Goal: Task Accomplishment & Management: Manage account settings

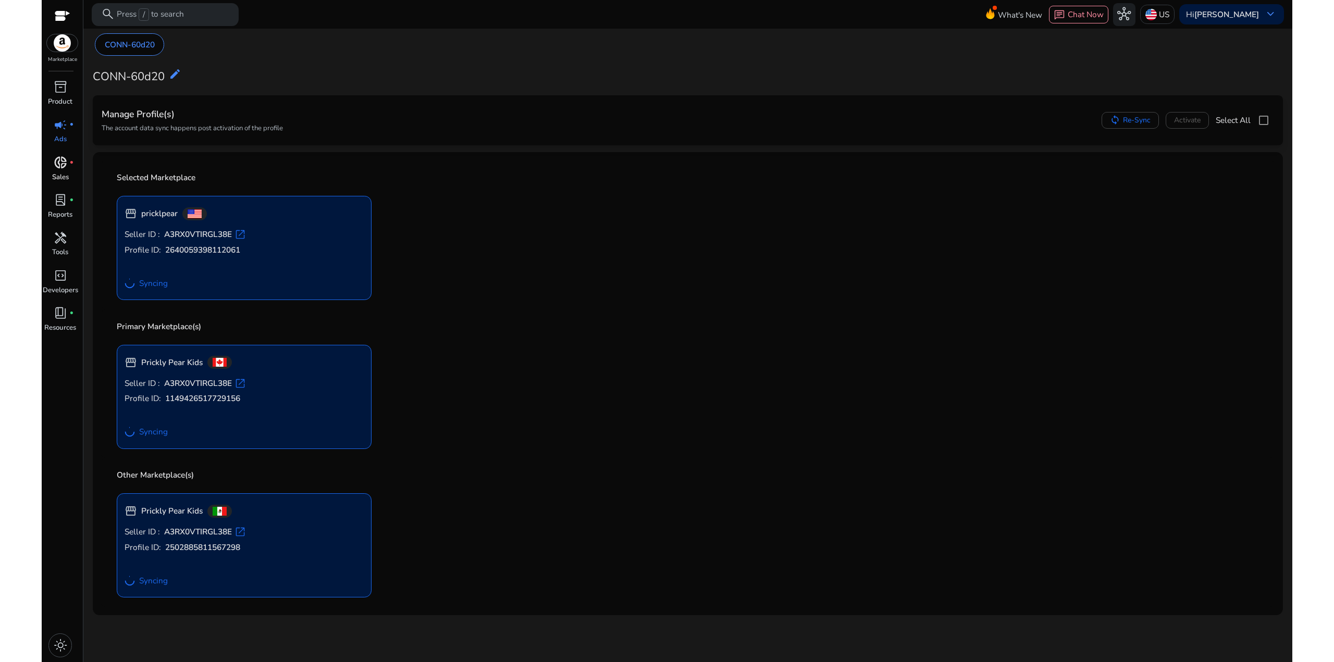
click at [64, 169] on span "donut_small" at bounding box center [61, 163] width 14 height 14
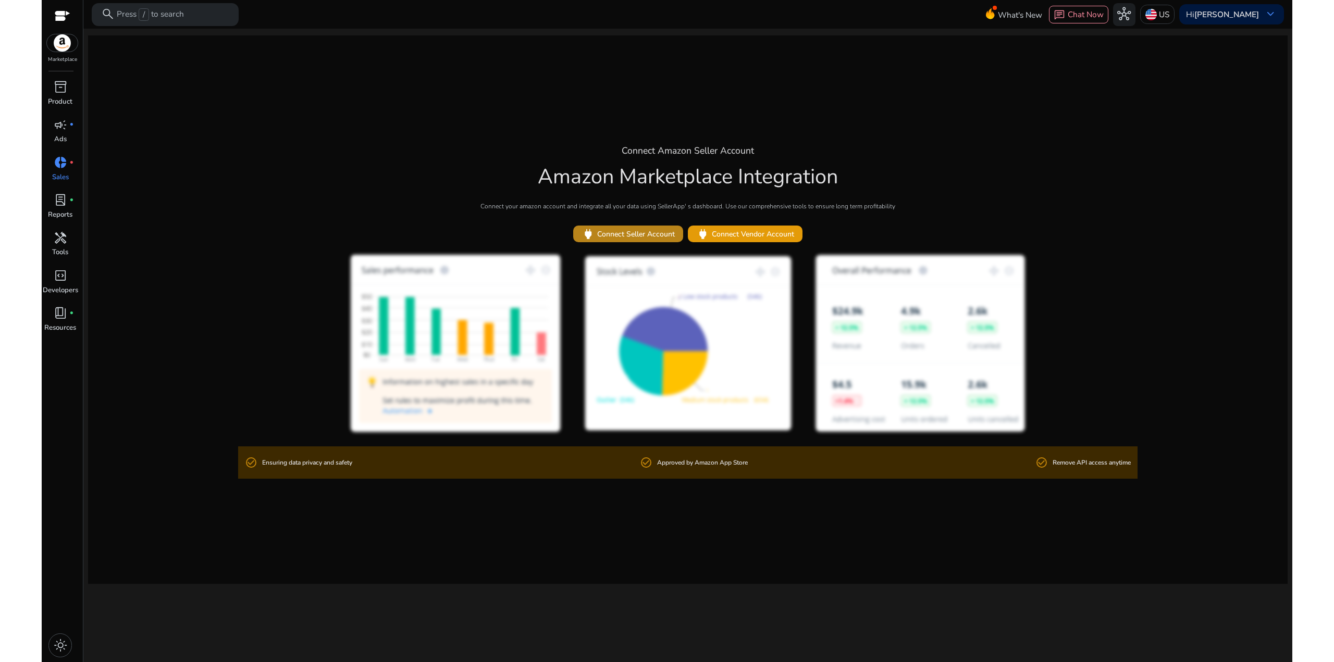
click at [653, 231] on span "power Connect Seller Account" at bounding box center [627, 235] width 93 height 14
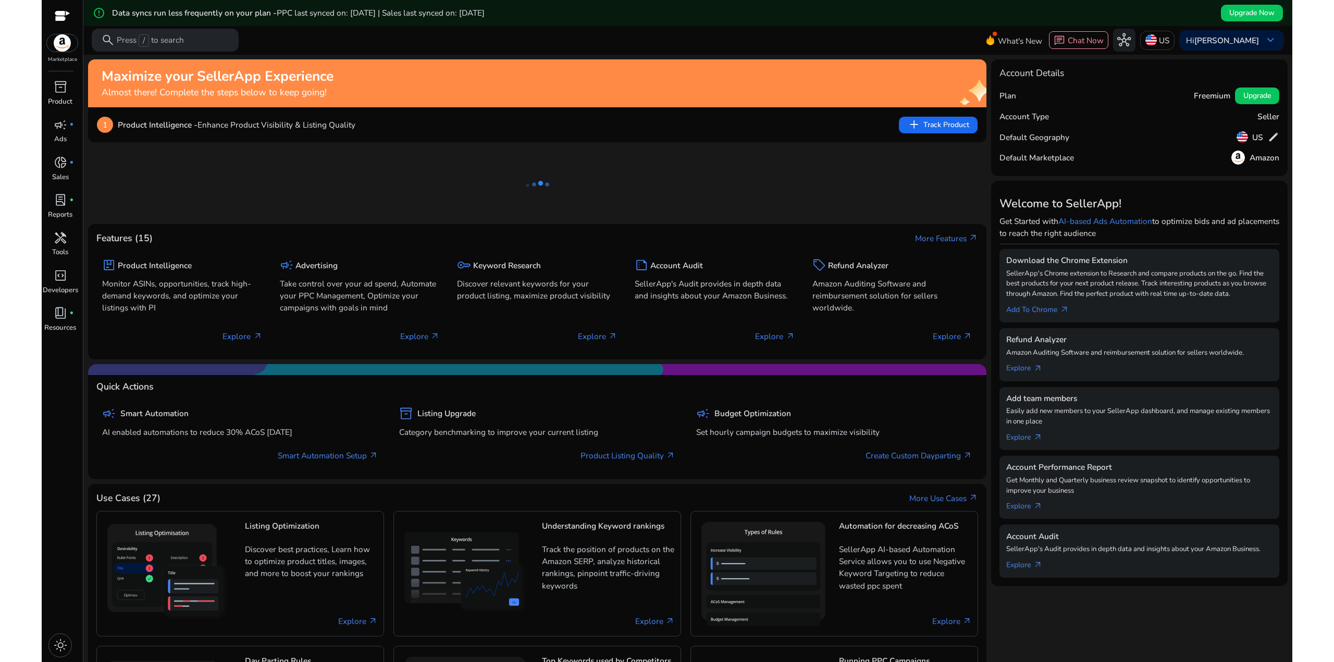
click at [1089, 17] on div "error_outline Data syncs run less frequently on your plan - PPC last synced on:…" at bounding box center [687, 13] width 1209 height 26
click at [1209, 38] on b "[PERSON_NAME]" at bounding box center [1226, 40] width 65 height 11
click at [1234, 165] on span "Settings" at bounding box center [1227, 166] width 32 height 11
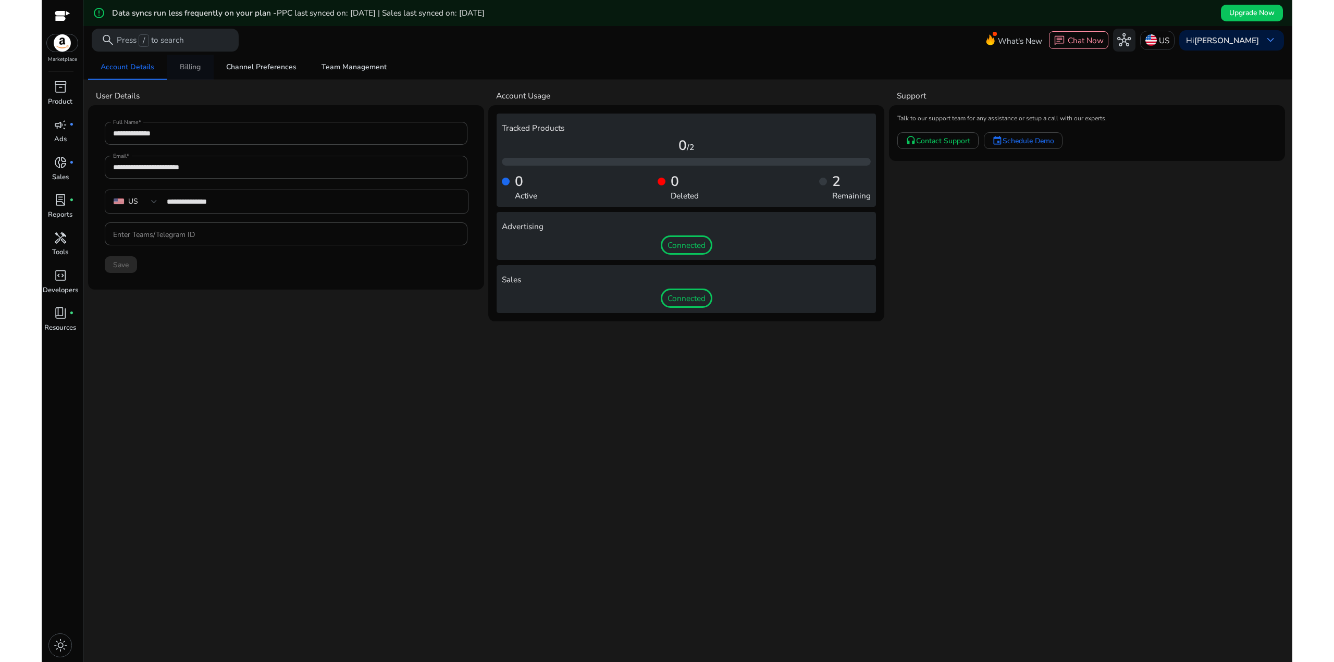
click at [184, 67] on span "Billing" at bounding box center [190, 67] width 21 height 7
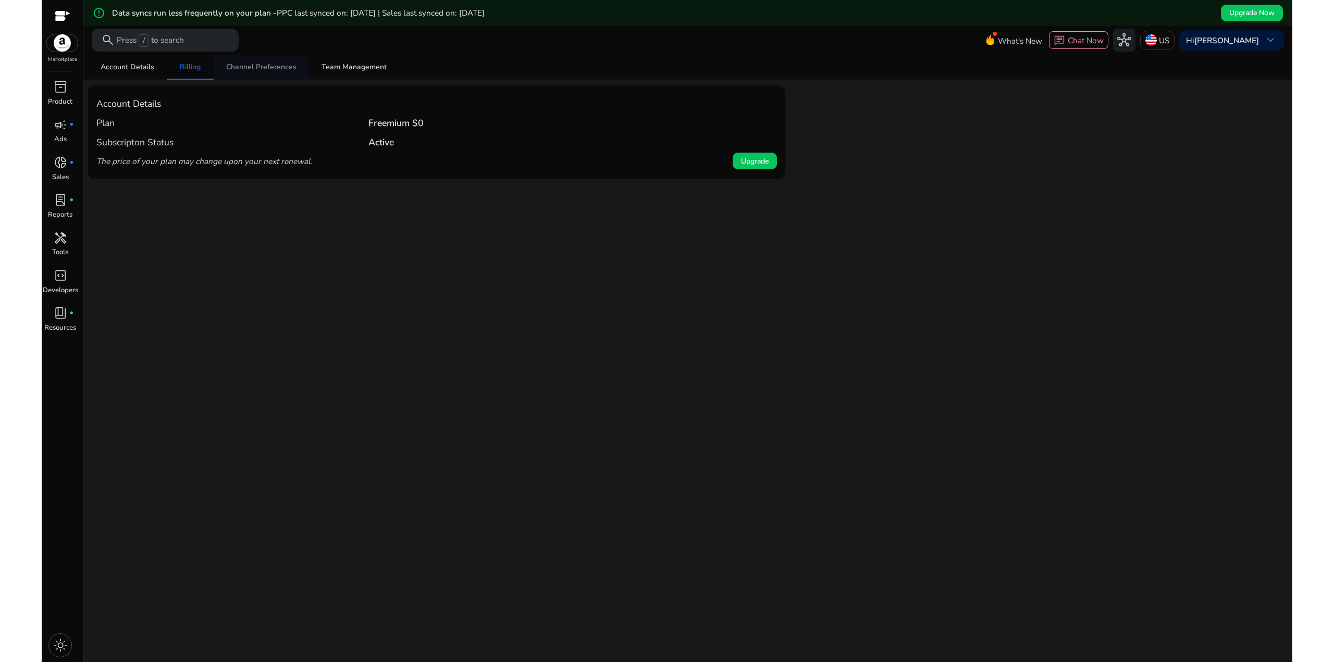
click at [239, 65] on span "Channel Preferences" at bounding box center [261, 67] width 70 height 7
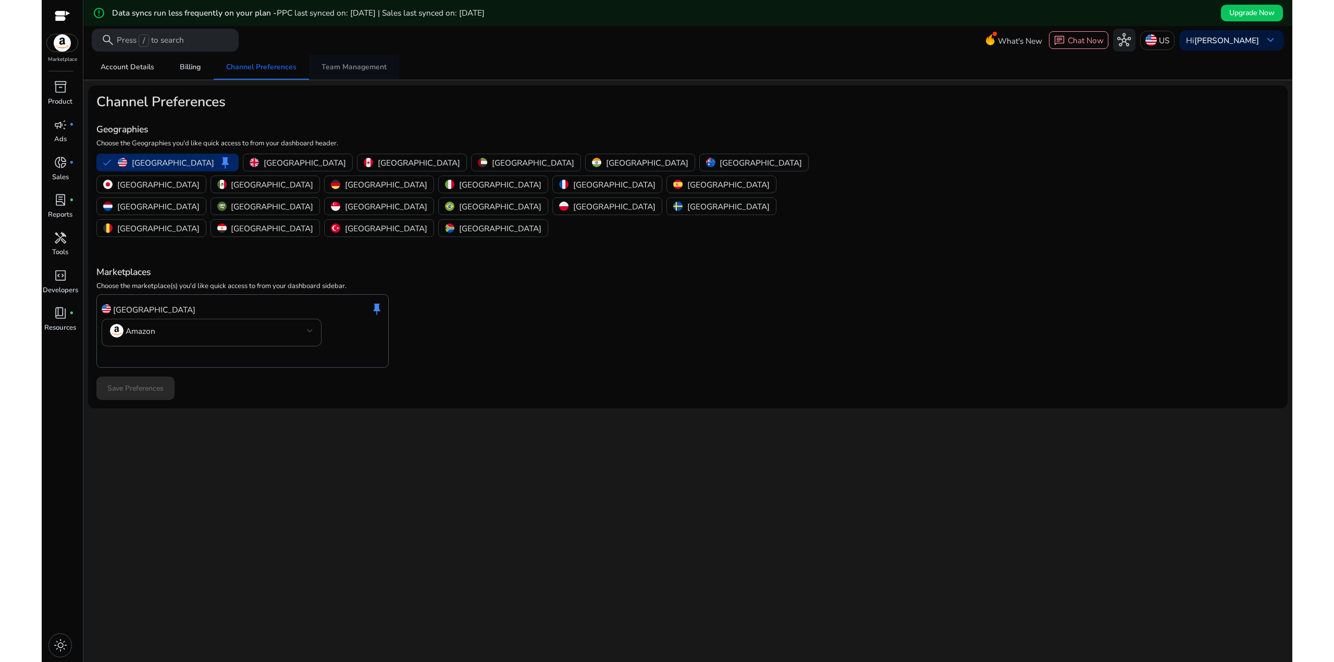
click at [345, 65] on span "Team Management" at bounding box center [353, 67] width 65 height 7
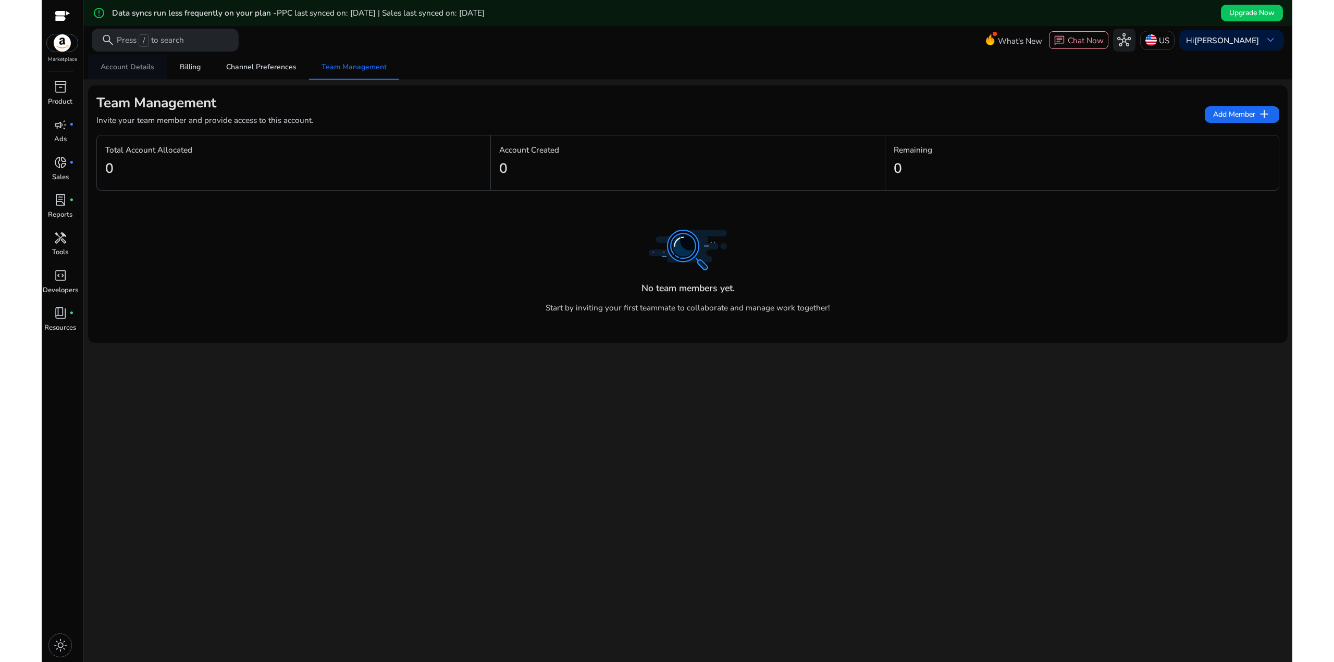
click at [140, 70] on span "Account Details" at bounding box center [128, 67] width 54 height 7
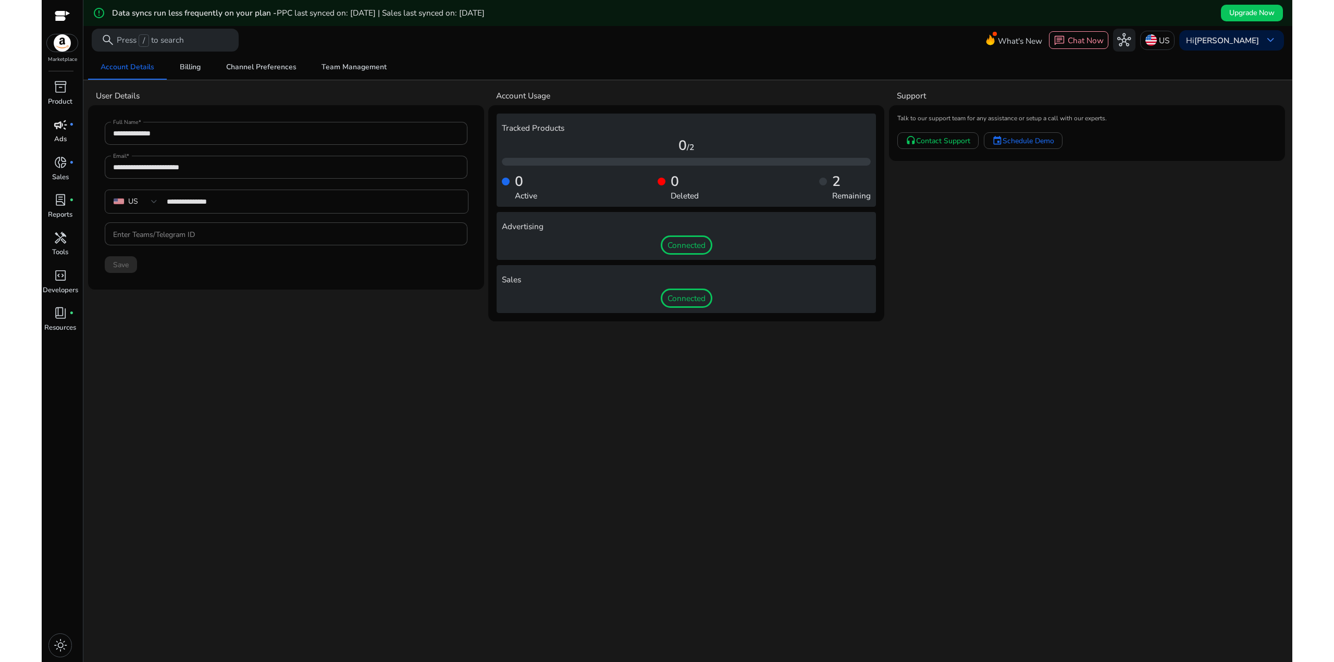
click at [66, 132] on span "campaign" at bounding box center [61, 125] width 14 height 14
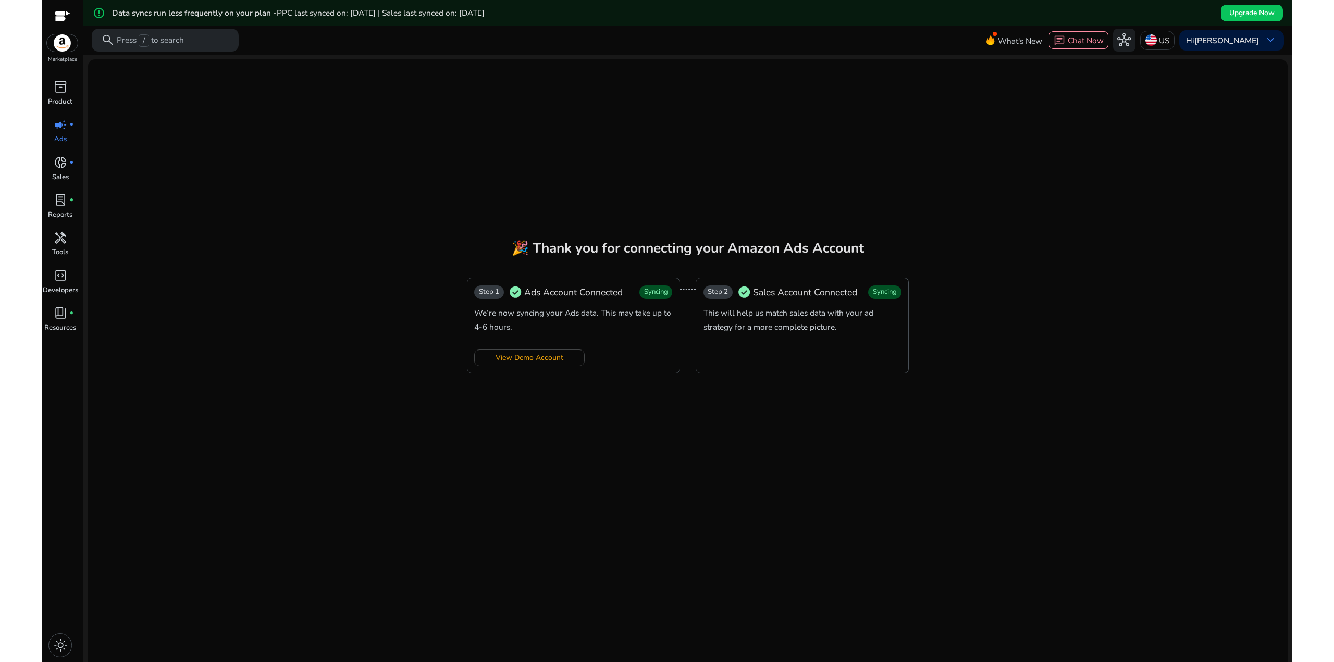
drag, startPoint x: 937, startPoint y: 380, endPoint x: 600, endPoint y: 220, distance: 372.8
click at [625, 246] on mat-card "🎉 Thank you for connecting your Amazon Ads Account Step 1 check_circle Ads Acco…" at bounding box center [687, 367] width 1199 height 616
click at [587, 210] on mat-card "🎉 Thank you for connecting your Amazon Ads Account Step 1 check_circle Ads Acco…" at bounding box center [687, 367] width 1199 height 616
drag, startPoint x: 640, startPoint y: 282, endPoint x: 592, endPoint y: 238, distance: 65.6
click at [614, 259] on mat-card "🎉 Thank you for connecting your Amazon Ads Account Step 1 check_circle Ads Acco…" at bounding box center [687, 367] width 1199 height 616
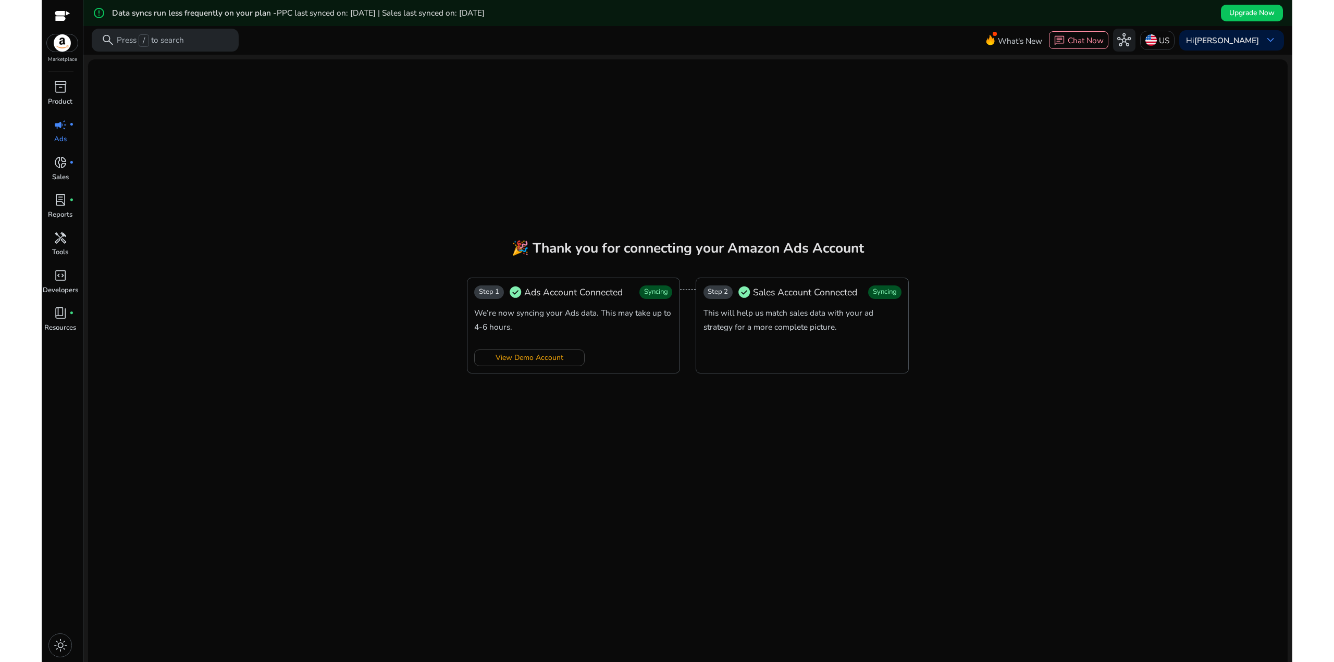
click at [589, 235] on mat-card "🎉 Thank you for connecting your Amazon Ads Account Step 1 check_circle Ads Acco…" at bounding box center [687, 367] width 1199 height 616
drag, startPoint x: 706, startPoint y: 332, endPoint x: 481, endPoint y: 226, distance: 248.2
click at [486, 232] on mat-card "🎉 Thank you for connecting your Amazon Ads Account Step 1 check_circle Ads Acco…" at bounding box center [687, 367] width 1199 height 616
click at [481, 226] on mat-card "🎉 Thank you for connecting your Amazon Ads Account Step 1 check_circle Ads Acco…" at bounding box center [687, 367] width 1199 height 616
drag, startPoint x: 841, startPoint y: 387, endPoint x: 428, endPoint y: 201, distance: 453.7
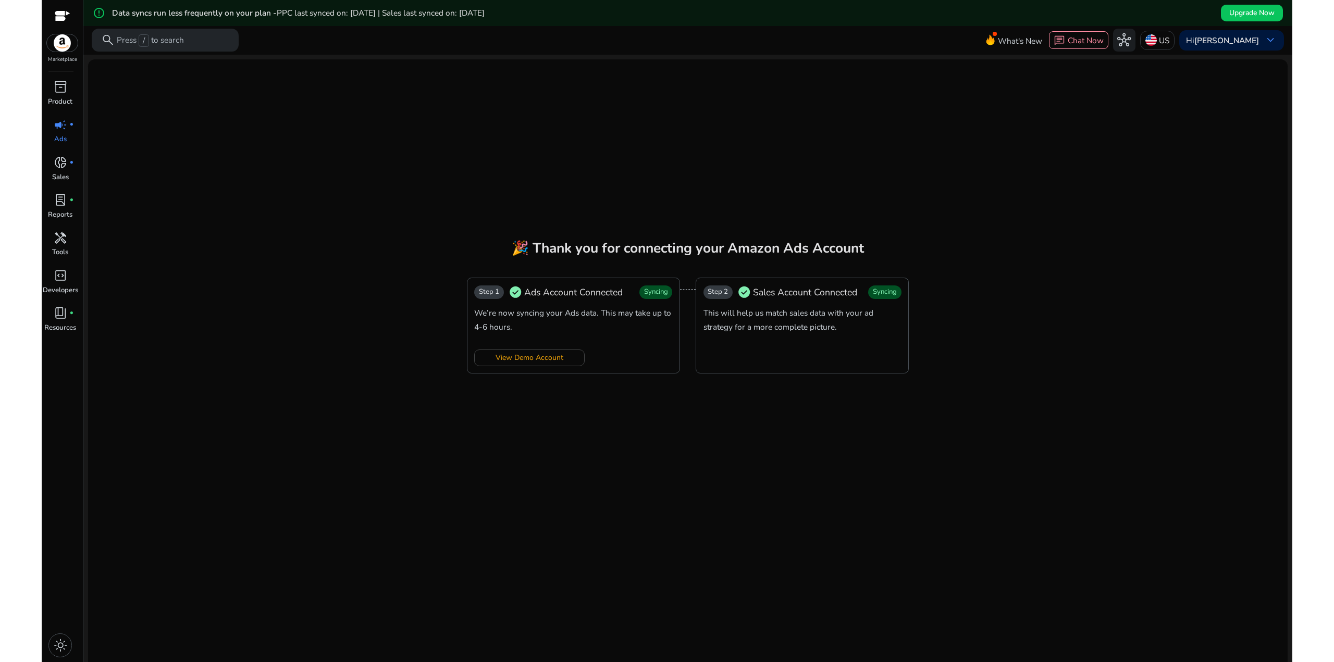
click at [433, 206] on mat-card "🎉 Thank you for connecting your Amazon Ads Account Step 1 check_circle Ads Acco…" at bounding box center [687, 367] width 1199 height 616
click at [427, 200] on mat-card "🎉 Thank you for connecting your Amazon Ads Account Step 1 check_circle Ads Acco…" at bounding box center [687, 367] width 1199 height 616
drag, startPoint x: 811, startPoint y: 385, endPoint x: 427, endPoint y: 220, distance: 418.1
click at [440, 227] on mat-card "🎉 Thank you for connecting your Amazon Ads Account Step 1 check_circle Ads Acco…" at bounding box center [687, 367] width 1199 height 616
click at [56, 168] on span "donut_small" at bounding box center [61, 163] width 14 height 14
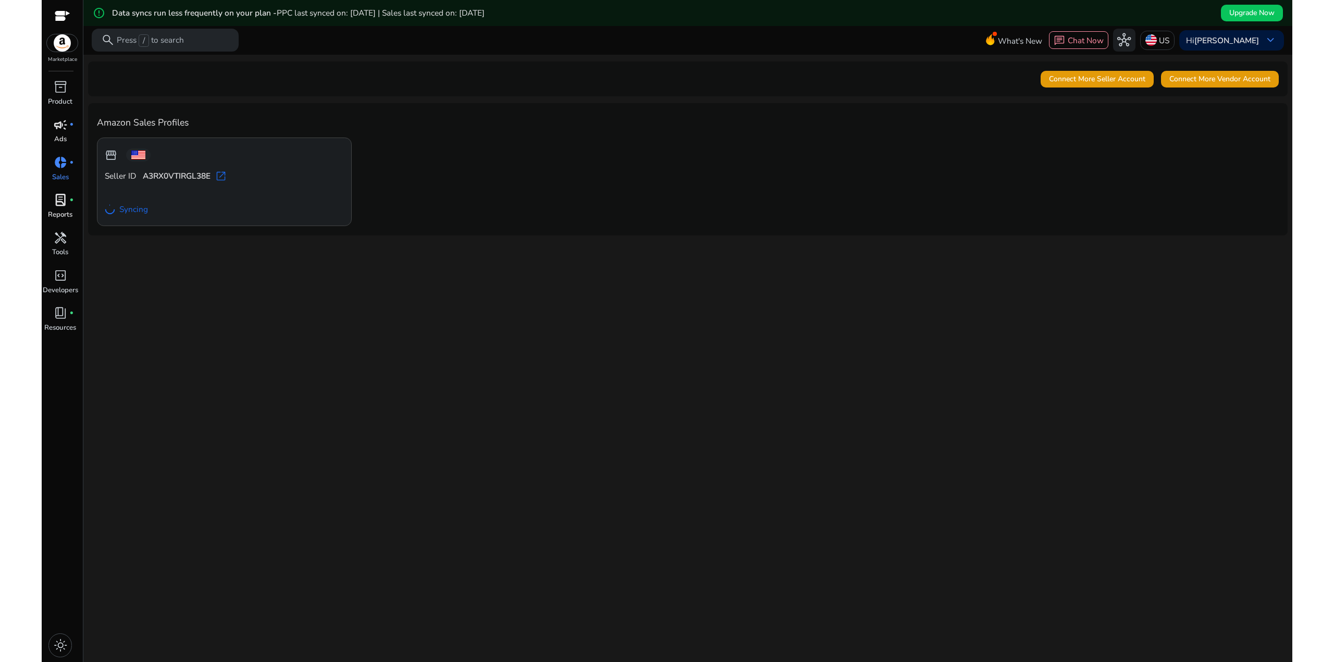
click at [70, 209] on link "lab_profile fiber_manual_record Reports" at bounding box center [60, 210] width 37 height 38
click at [52, 204] on div "lab_profile fiber_manual_record" at bounding box center [60, 200] width 32 height 18
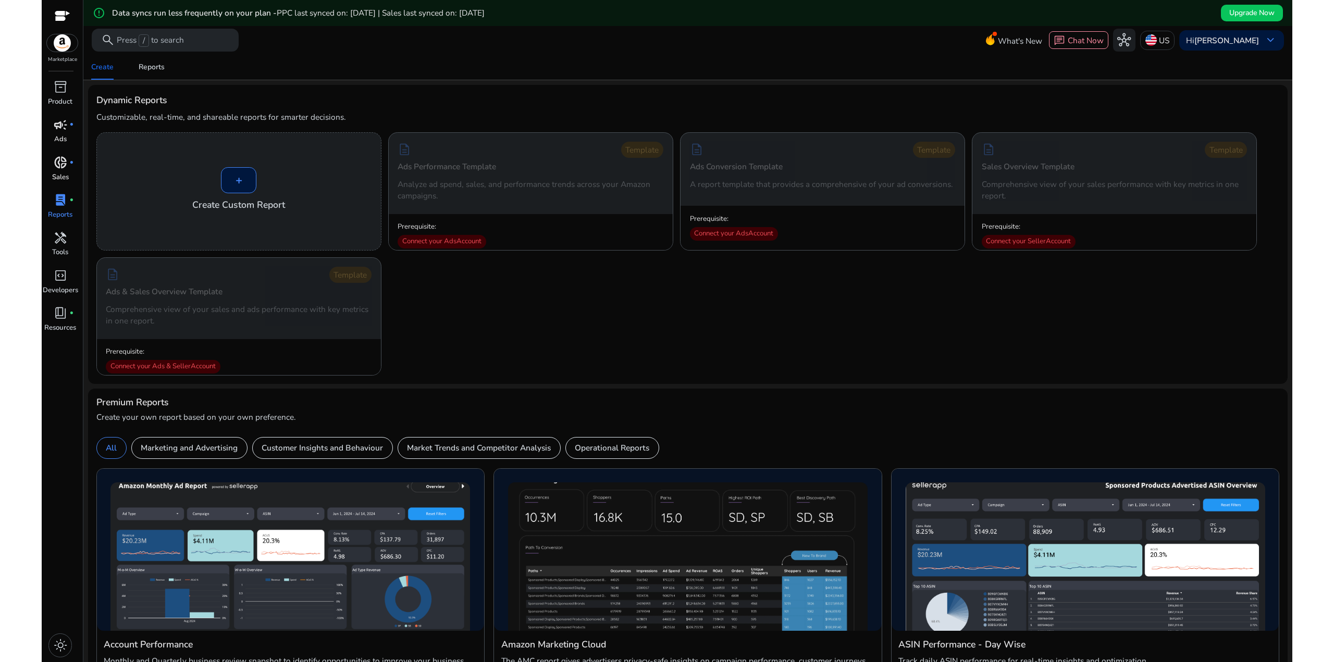
click at [538, 319] on div "+ Create Custom Report description Template Ads Performance Template Analyze ad…" at bounding box center [687, 253] width 1183 height 243
click at [57, 97] on p "Product" at bounding box center [60, 102] width 24 height 10
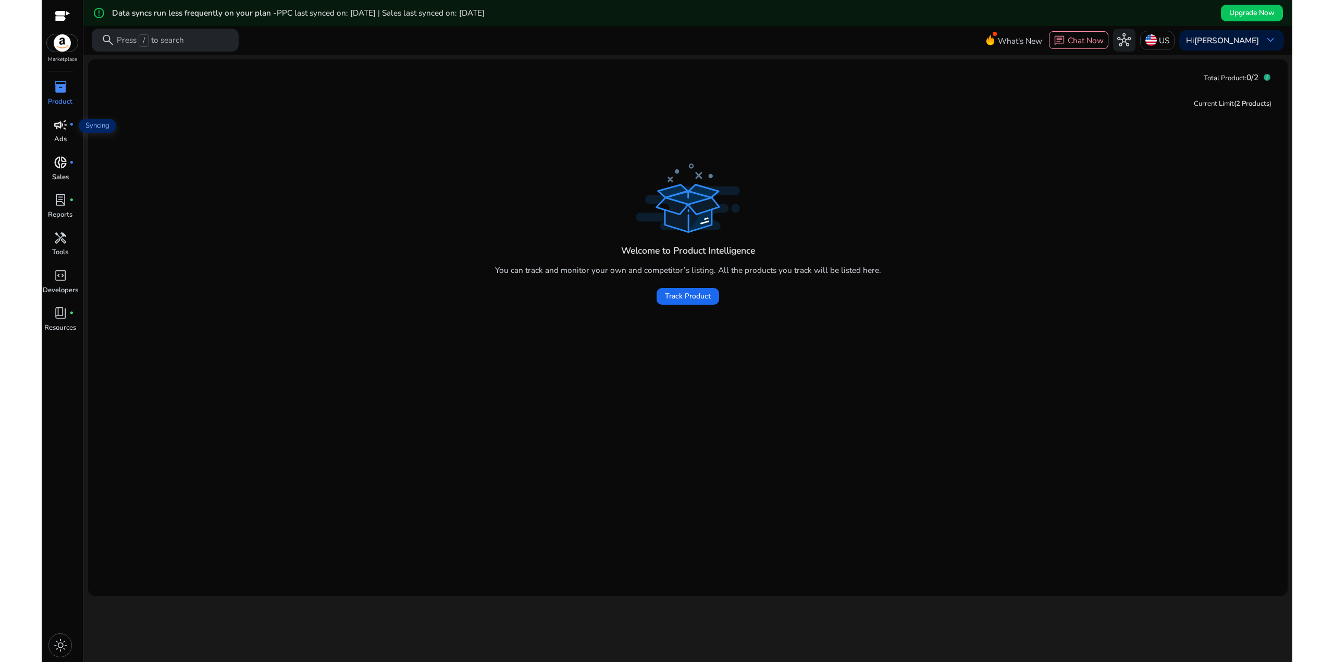
click at [67, 130] on span "campaign" at bounding box center [61, 125] width 14 height 14
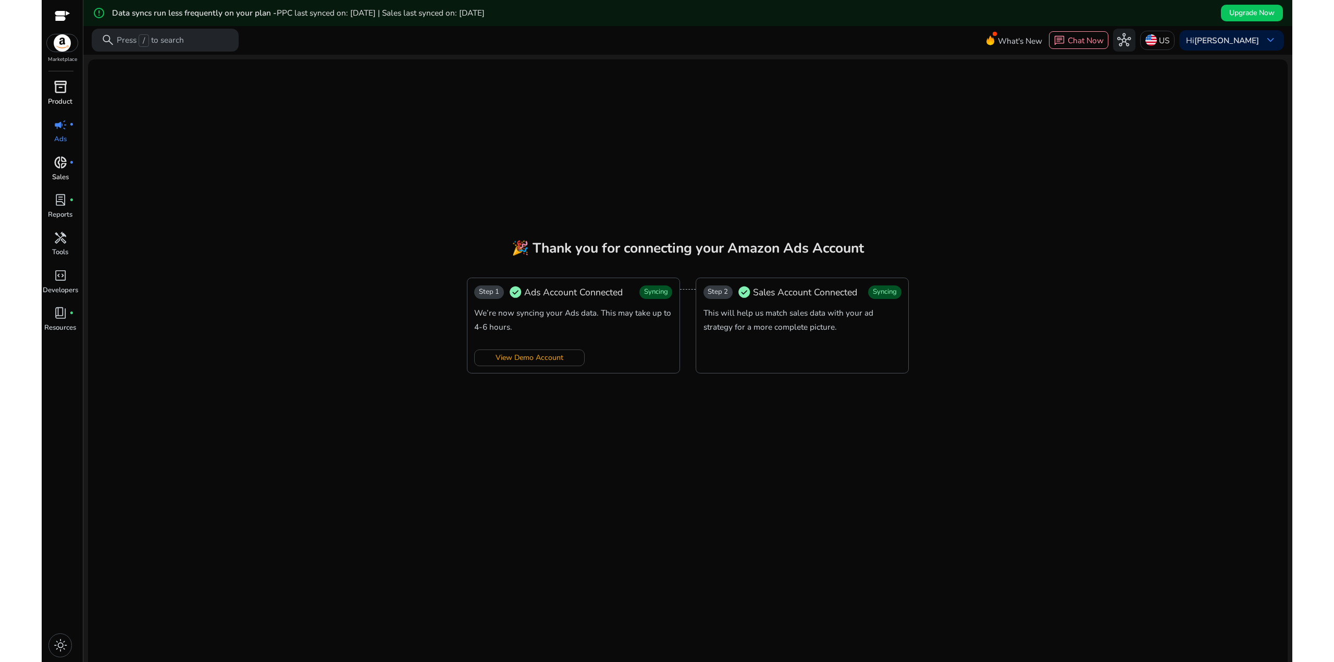
click at [67, 108] on link "inventory_2 Product" at bounding box center [60, 97] width 37 height 38
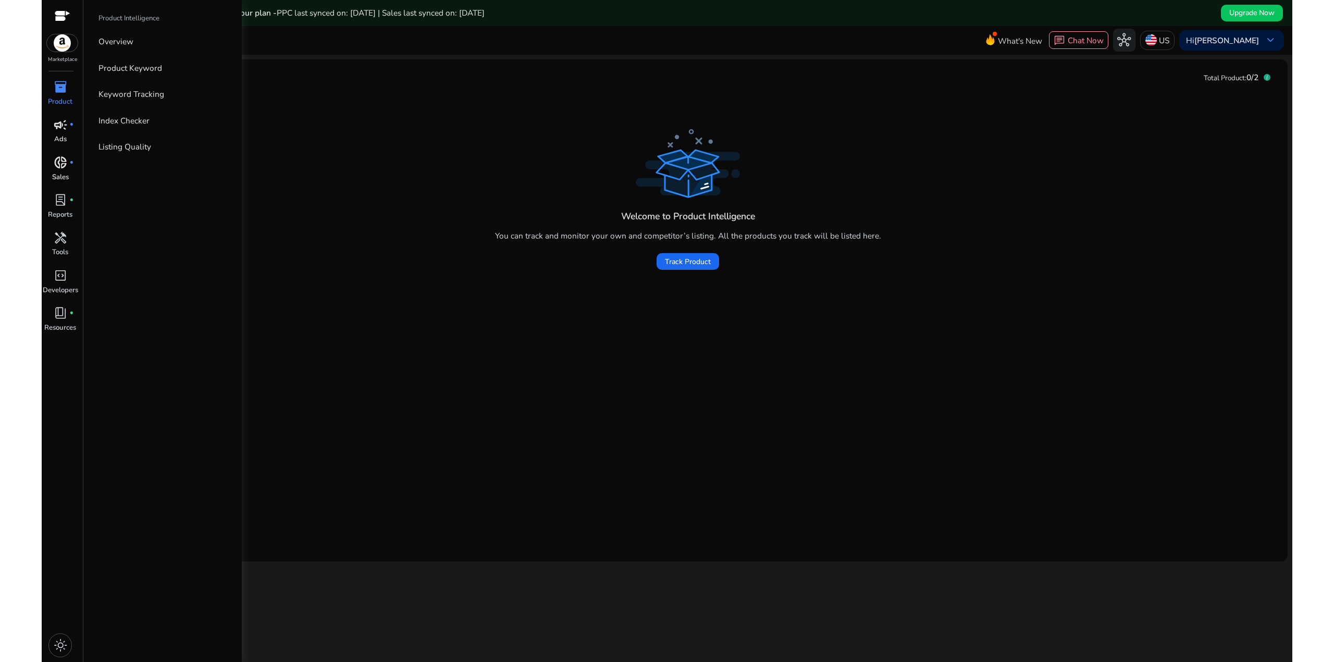
click at [55, 42] on img at bounding box center [62, 42] width 31 height 17
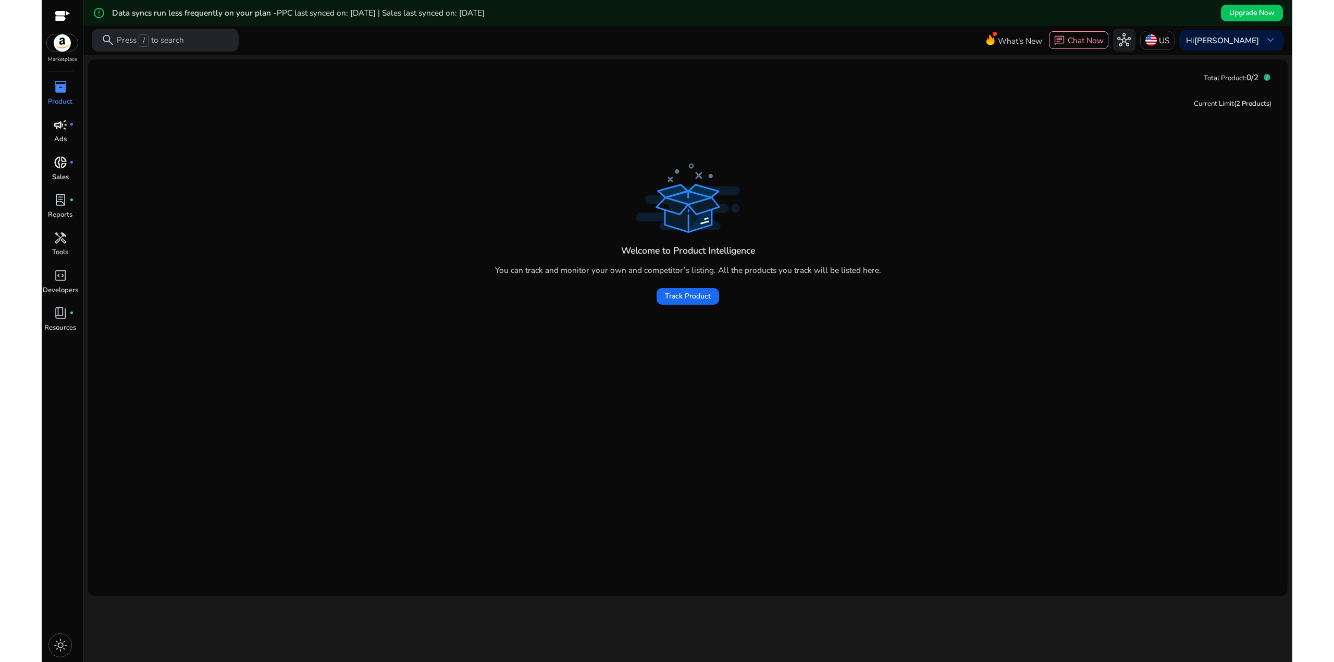
click at [798, 118] on div "Current Limit (2 Products ) Welcome to Product Intelligence You can track and m…" at bounding box center [687, 337] width 1183 height 501
click at [787, 262] on div "Welcome to Product Intelligence You can track and monitor your own and competit…" at bounding box center [688, 271] width 386 height 73
drag, startPoint x: 757, startPoint y: 275, endPoint x: 627, endPoint y: 263, distance: 130.2
click at [627, 263] on div "Welcome to Product Intelligence You can track and monitor your own and competit…" at bounding box center [687, 235] width 1183 height 149
click at [627, 263] on div "Welcome to Product Intelligence You can track and monitor your own and competit…" at bounding box center [688, 271] width 386 height 73
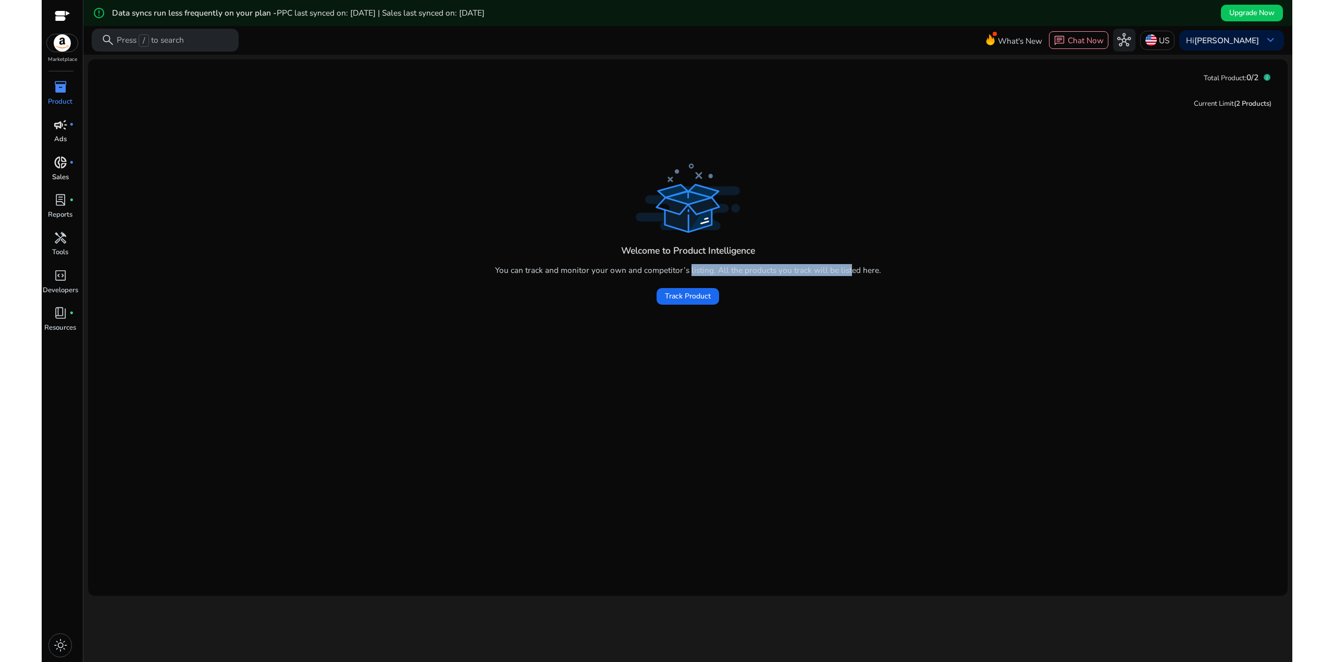
drag, startPoint x: 847, startPoint y: 270, endPoint x: 688, endPoint y: 263, distance: 159.1
click at [688, 263] on div "Welcome to Product Intelligence You can track and monitor your own and competit…" at bounding box center [688, 271] width 386 height 73
drag, startPoint x: 493, startPoint y: 320, endPoint x: 235, endPoint y: 229, distance: 273.0
click at [492, 319] on div "Welcome to Product Intelligence You can track and monitor your own and competit…" at bounding box center [687, 359] width 1183 height 397
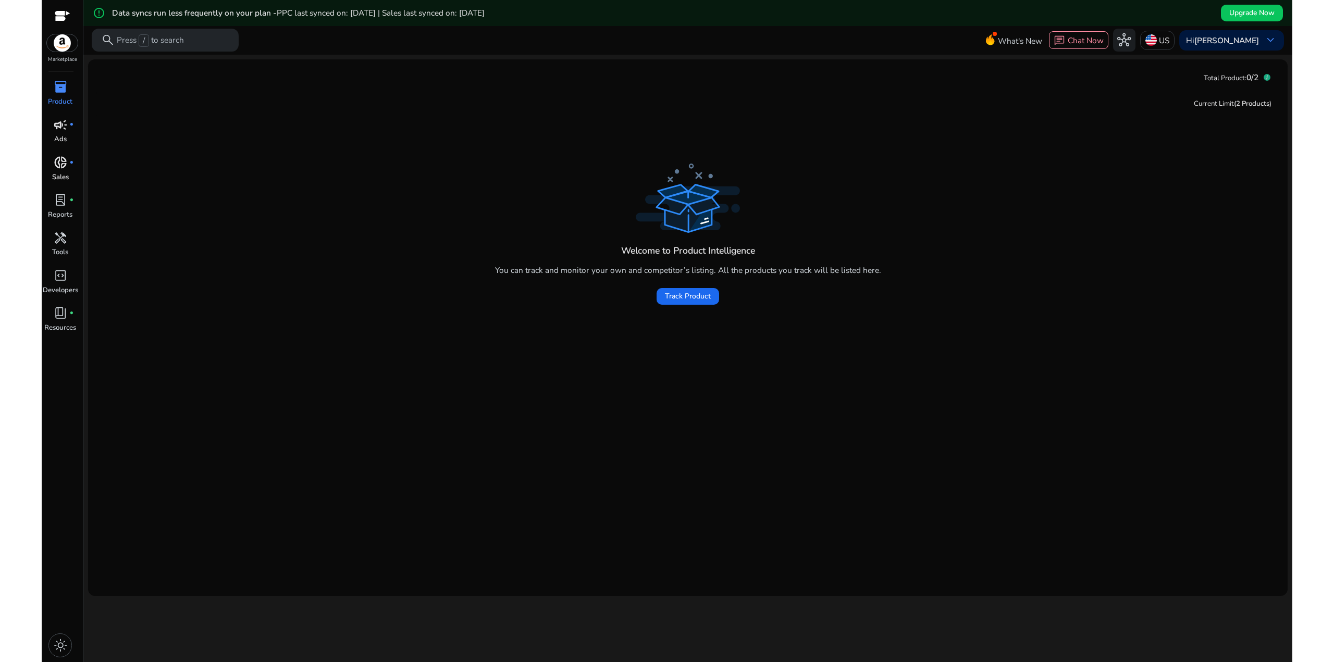
click at [63, 134] on p "Ads" at bounding box center [60, 139] width 13 height 10
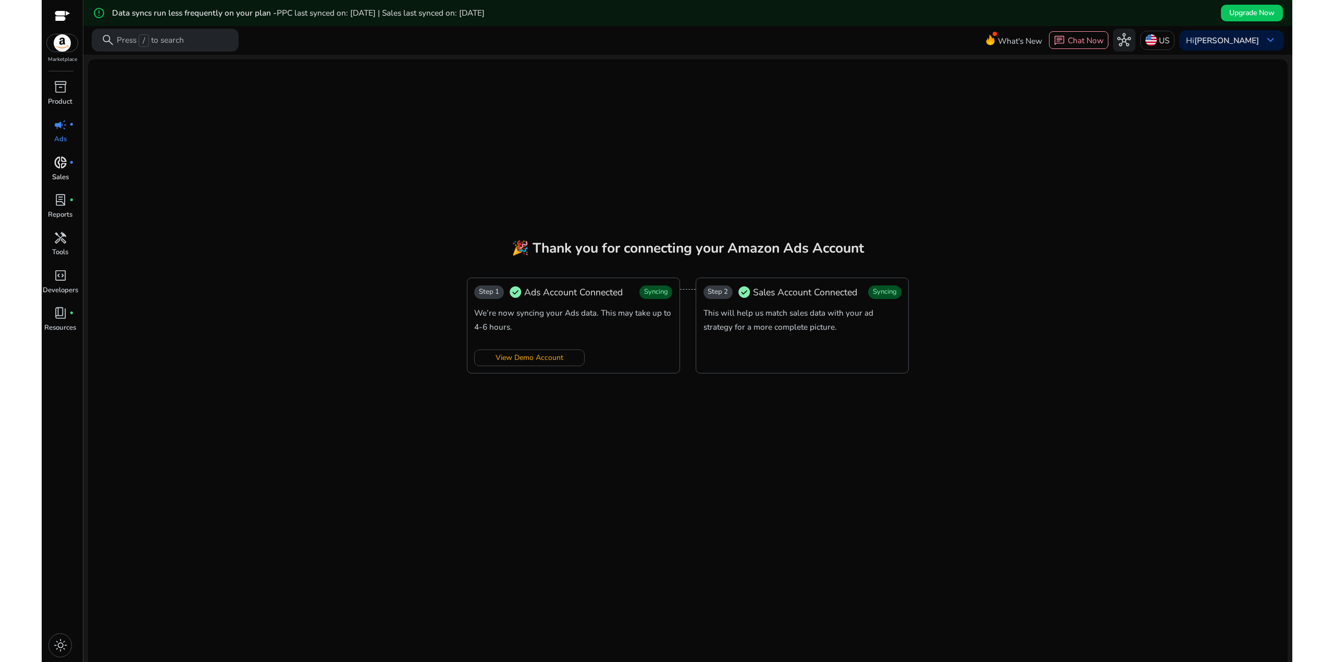
click at [347, 277] on mat-card "🎉 Thank you for connecting your Amazon Ads Account Step 1 check_circle Ads Acco…" at bounding box center [687, 367] width 1199 height 616
click at [589, 119] on mat-card "🎉 Thank you for connecting your Amazon Ads Account Step 1 check_circle Ads Acco…" at bounding box center [687, 367] width 1199 height 616
click at [287, 159] on mat-card "🎉 Thank you for connecting your Amazon Ads Account Step 1 check_circle Ads Acco…" at bounding box center [687, 367] width 1199 height 616
click at [66, 198] on span "lab_profile" at bounding box center [61, 200] width 14 height 14
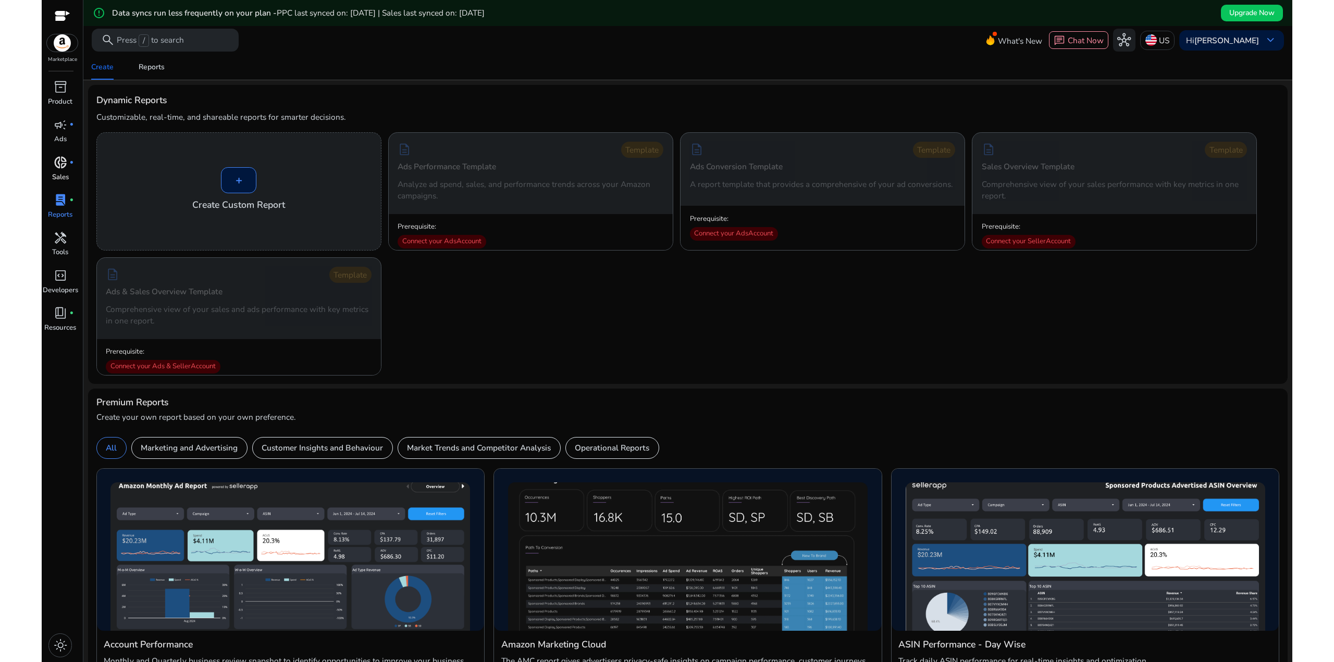
click at [61, 166] on span "donut_small" at bounding box center [61, 163] width 14 height 14
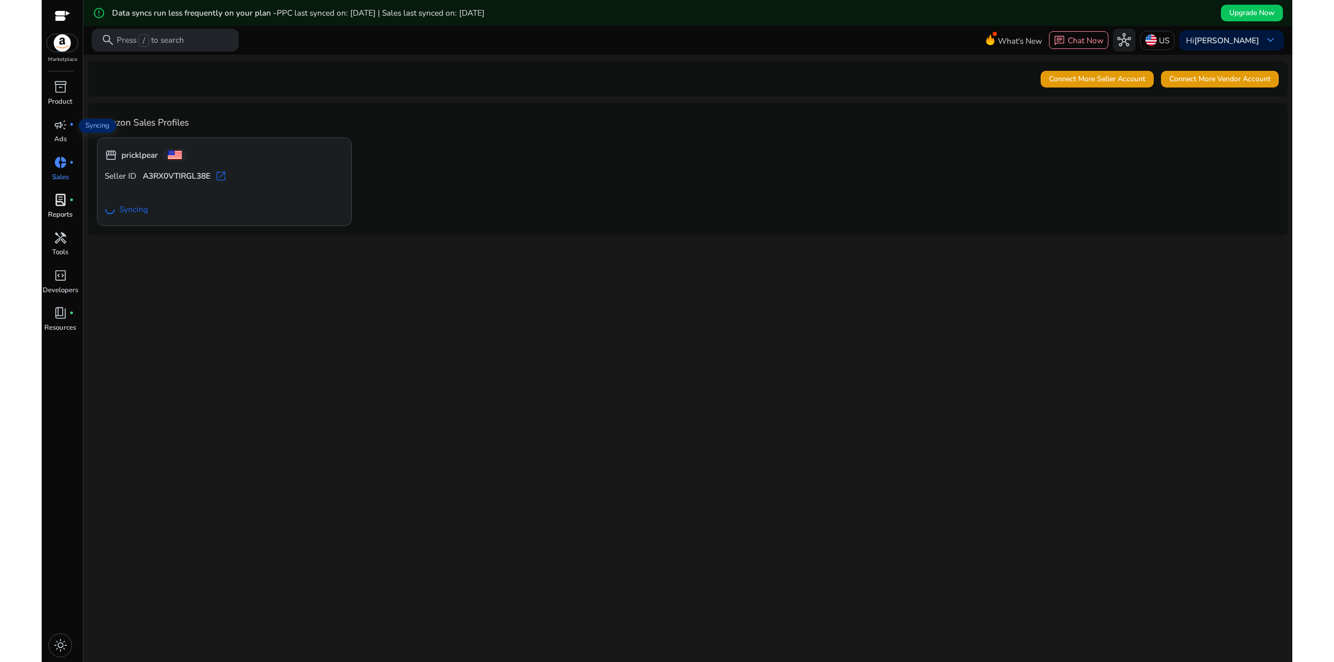
click at [459, 216] on div "storefront pricklpear Seller ID A3RX0VTIRGL38E open_in_new Syncing" at bounding box center [687, 182] width 1181 height 89
click at [67, 126] on span "campaign" at bounding box center [61, 125] width 14 height 14
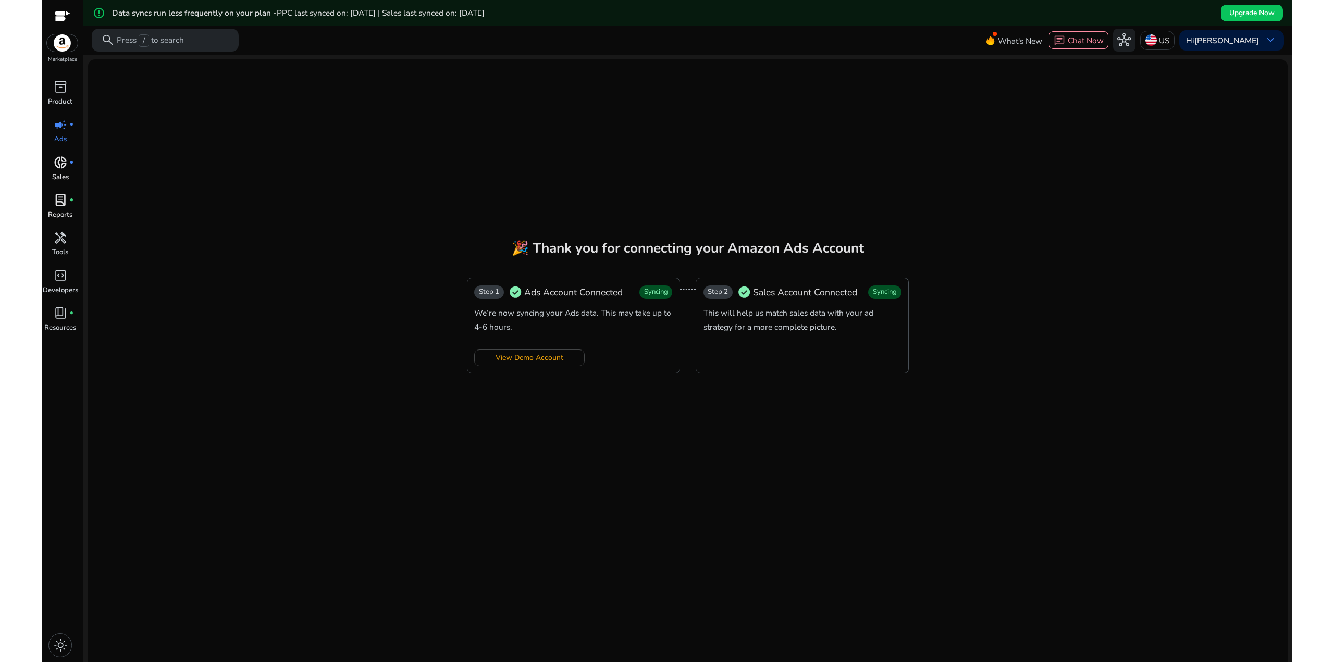
click at [66, 162] on span "donut_small" at bounding box center [61, 163] width 14 height 14
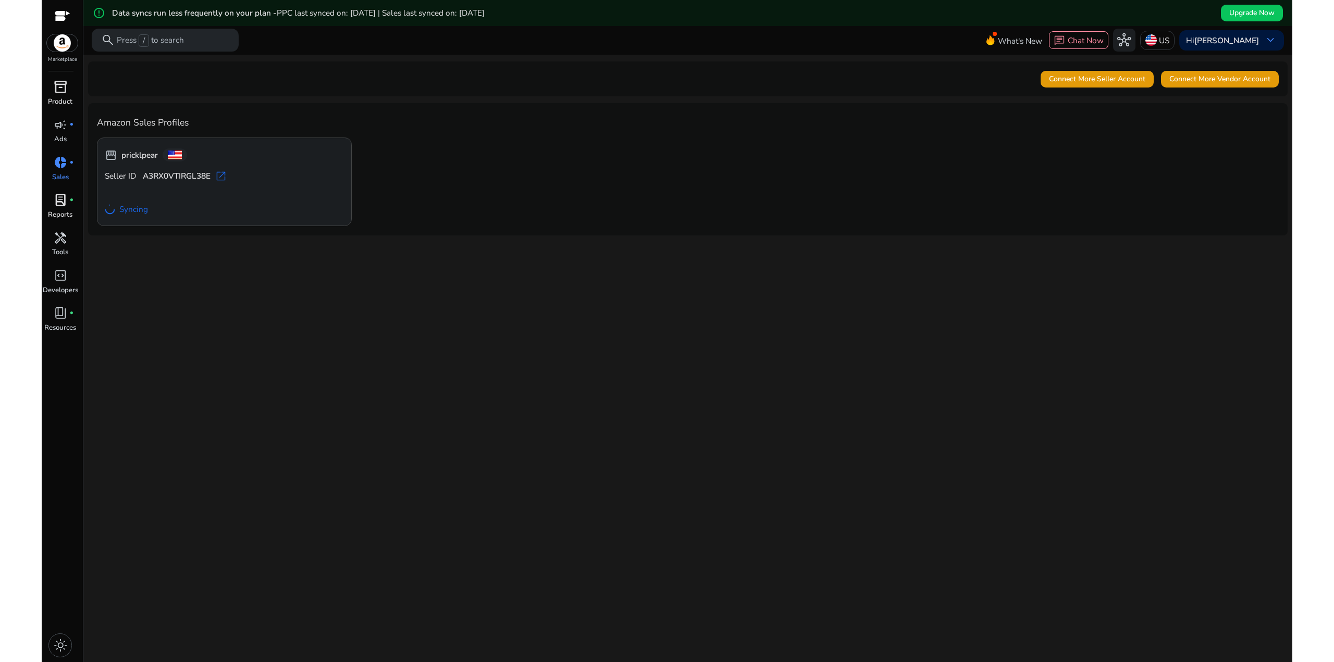
click at [59, 94] on span "inventory_2" at bounding box center [61, 87] width 14 height 14
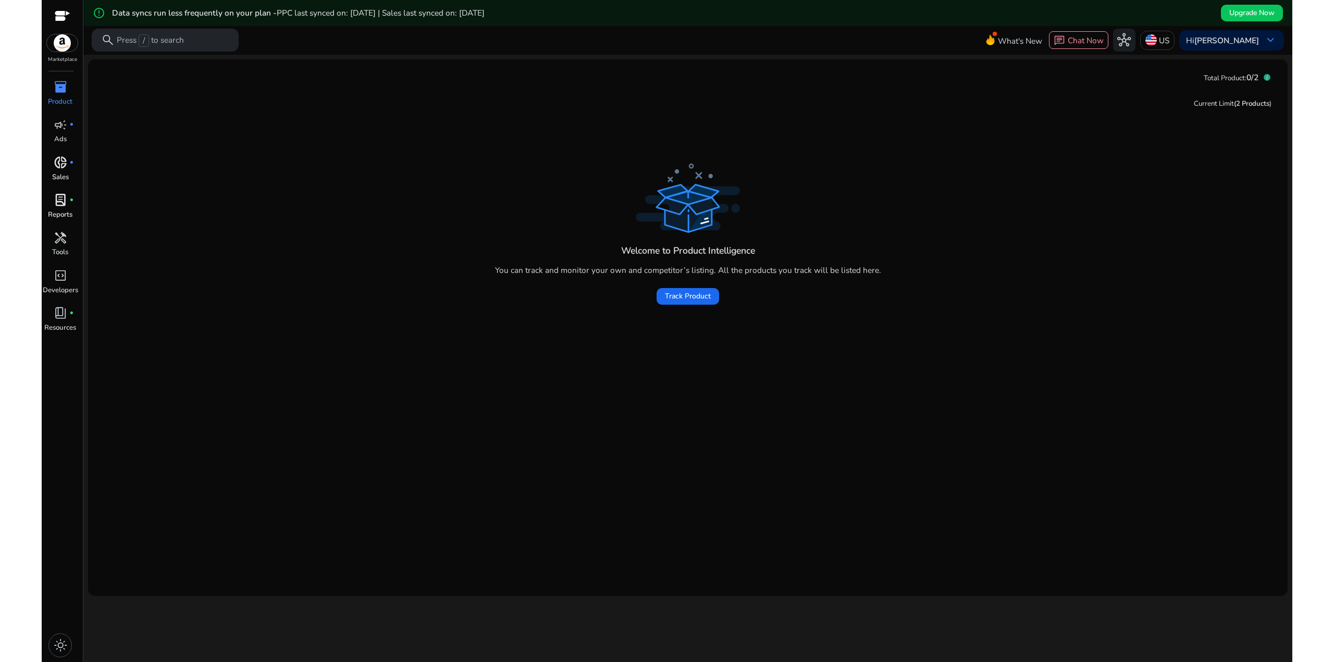
click at [57, 132] on span "campaign" at bounding box center [61, 125] width 14 height 14
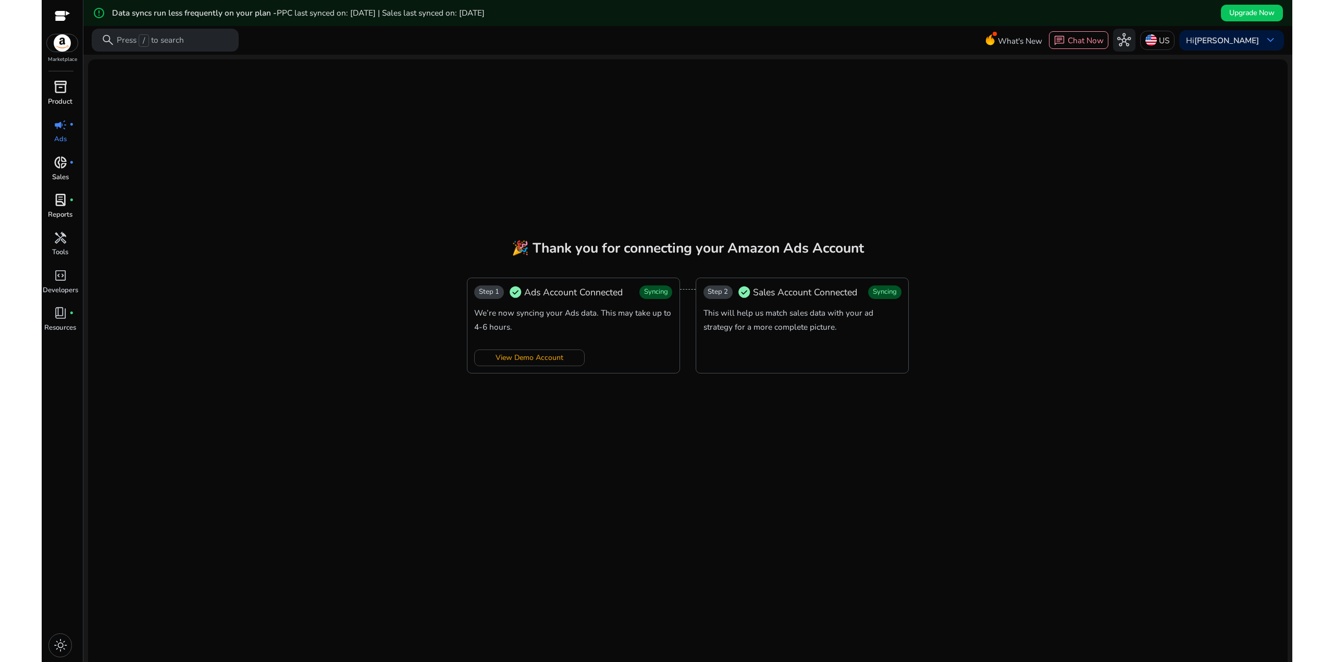
click at [59, 156] on span "donut_small" at bounding box center [61, 163] width 14 height 14
